Goal: Check status: Check status

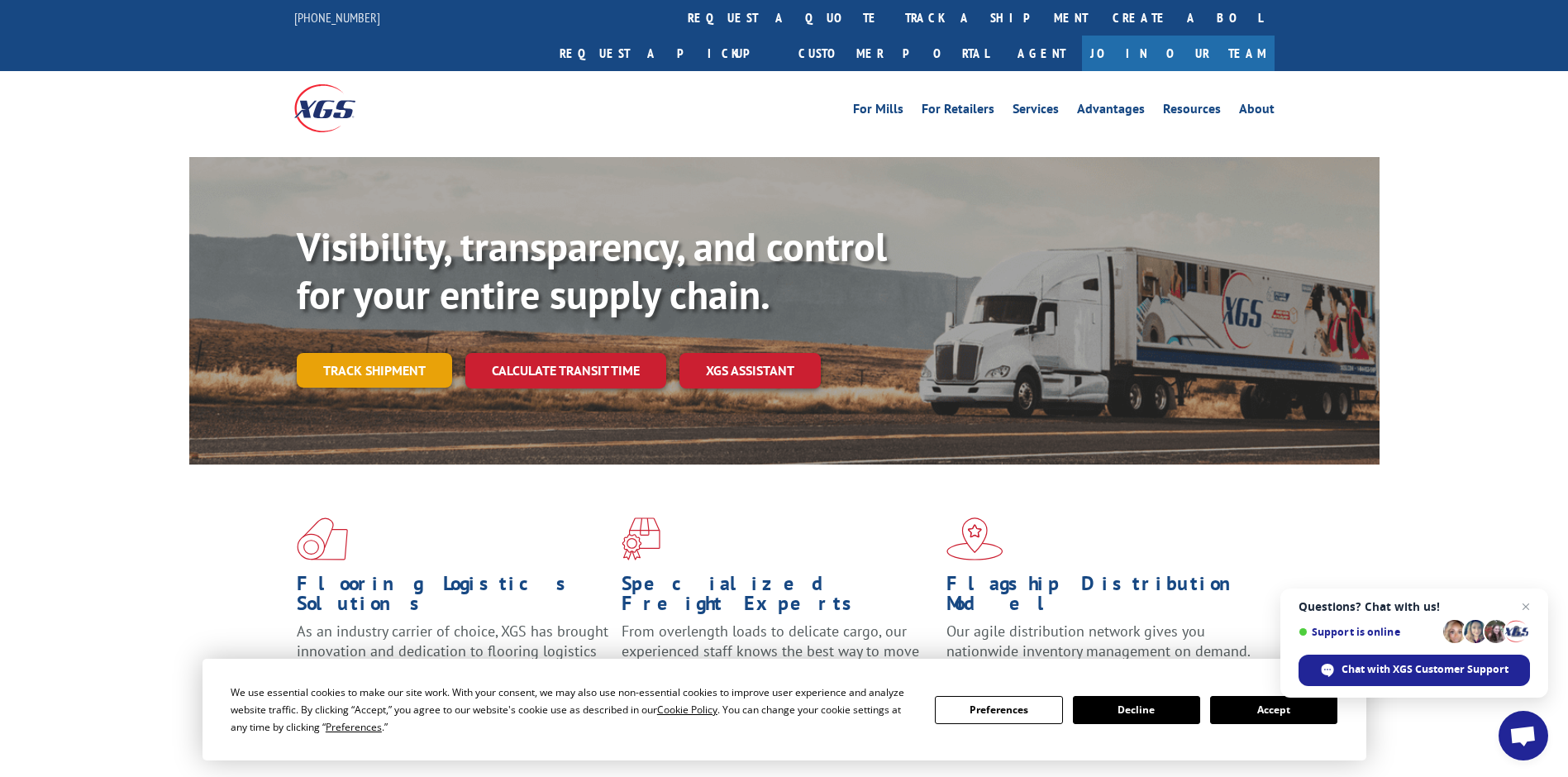
click at [391, 353] on link "Track shipment" at bounding box center [374, 369] width 155 height 34
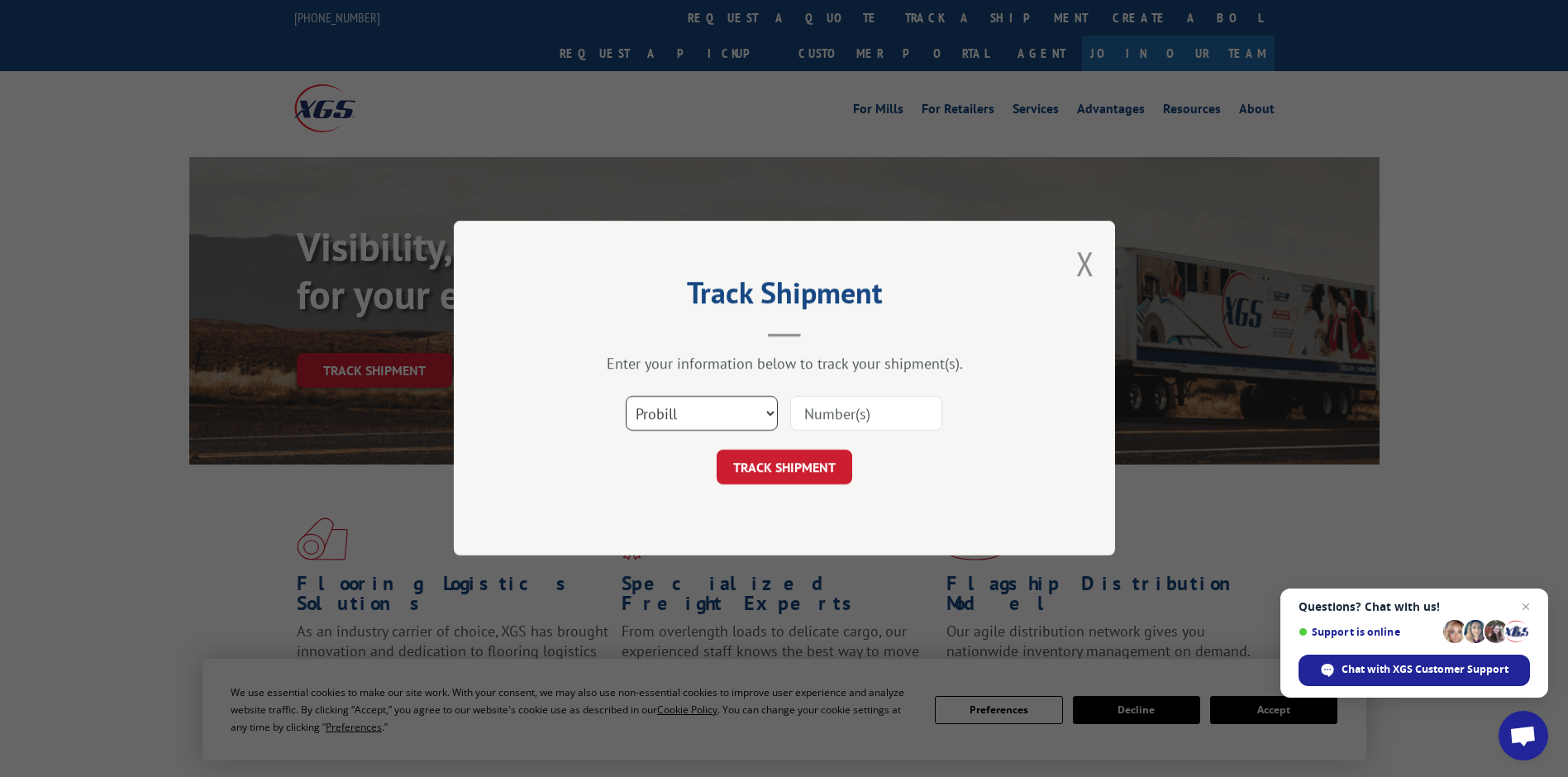
drag, startPoint x: 647, startPoint y: 408, endPoint x: 677, endPoint y: 415, distance: 30.8
click at [648, 408] on select "Select category... Probill BOL PO" at bounding box center [702, 413] width 152 height 34
select select "bol"
click at [626, 396] on select "Select category... Probill BOL PO" at bounding box center [702, 413] width 152 height 34
click at [838, 415] on input at bounding box center [865, 413] width 152 height 34
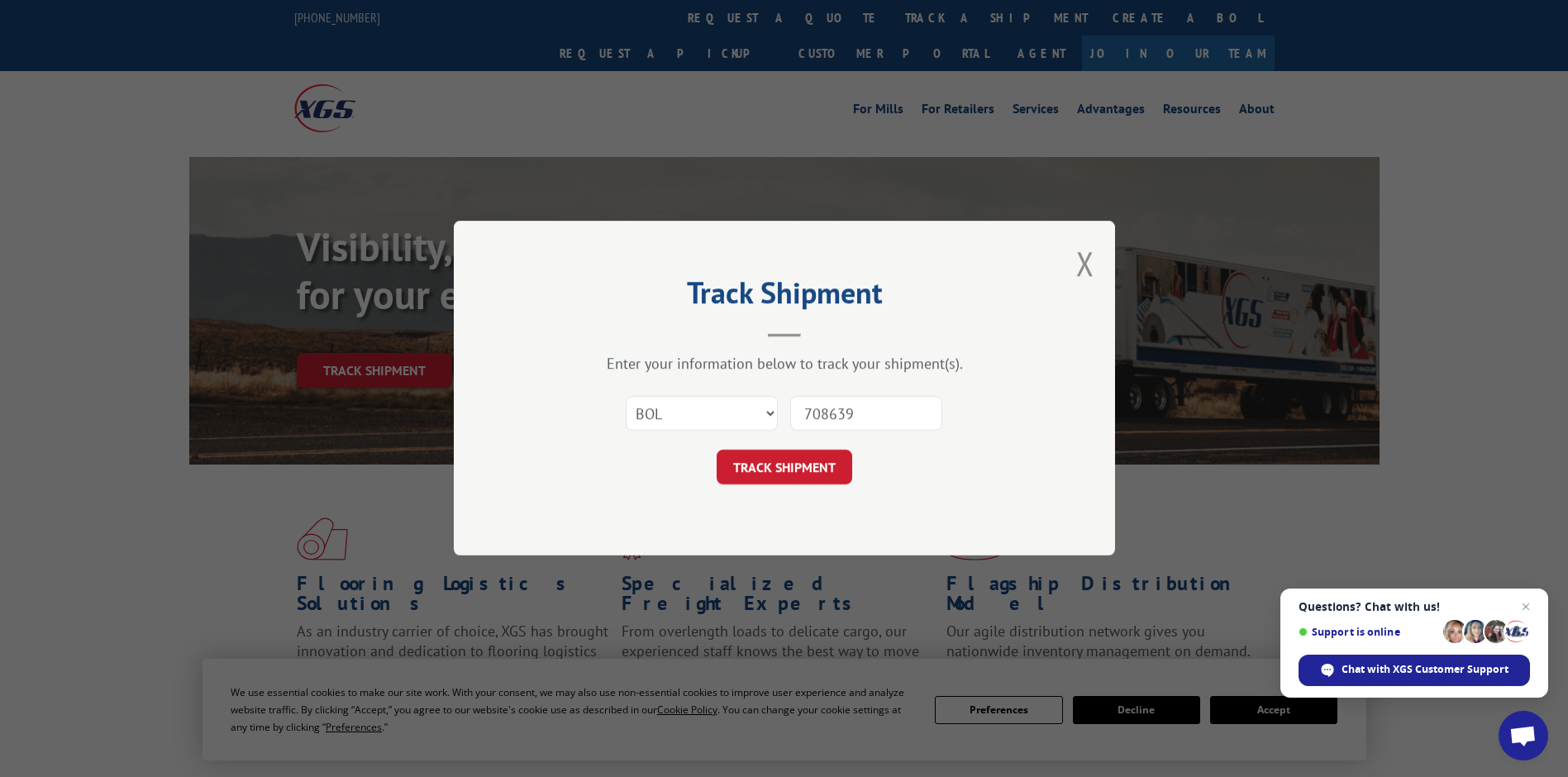
type input "7086395"
click button "TRACK SHIPMENT" at bounding box center [784, 467] width 136 height 34
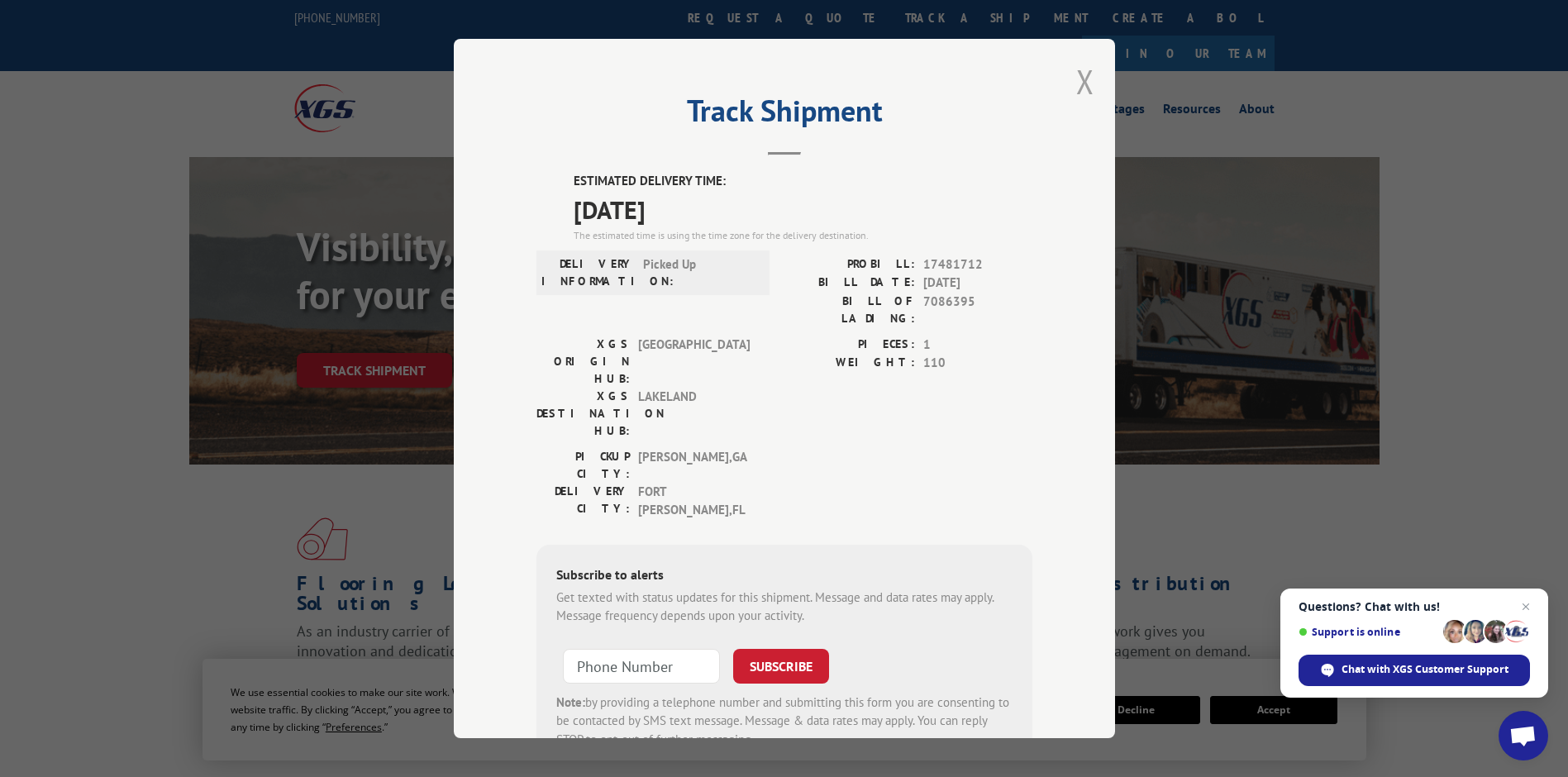
click at [1085, 72] on button "Close modal" at bounding box center [1086, 81] width 19 height 44
